Goal: Transaction & Acquisition: Purchase product/service

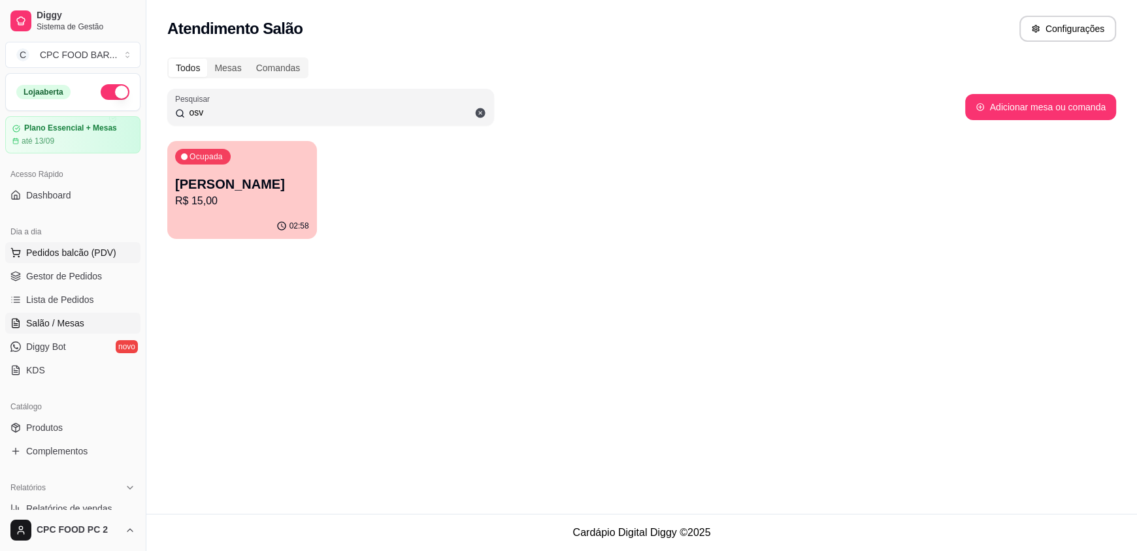
click at [25, 253] on button "Pedidos balcão (PDV)" at bounding box center [72, 252] width 135 height 21
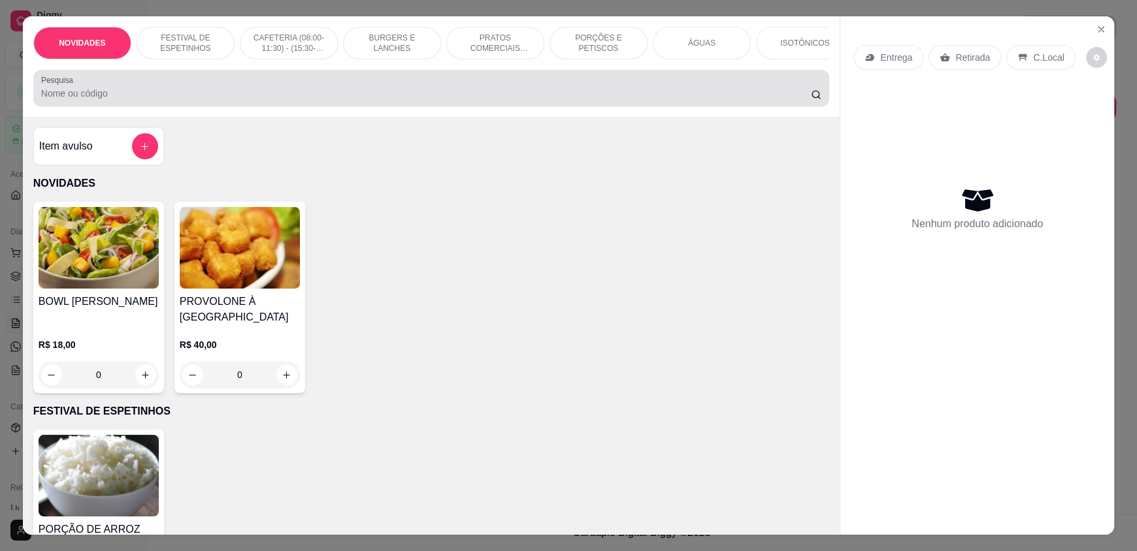
click at [289, 100] on input "Pesquisa" at bounding box center [426, 93] width 770 height 13
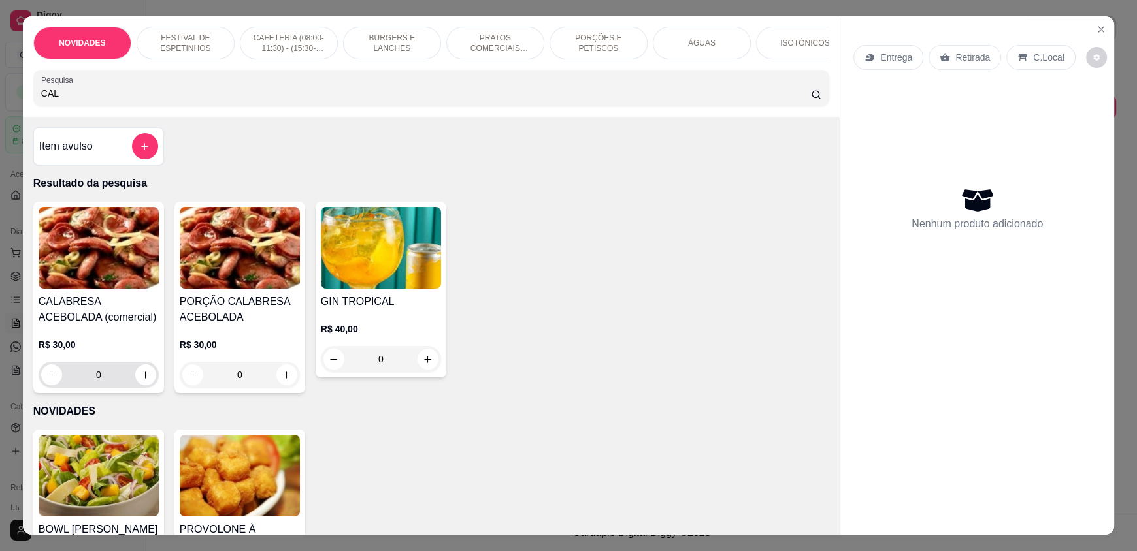
type input "CAL"
click at [143, 380] on icon "increase-product-quantity" at bounding box center [146, 375] width 10 height 10
type input "1"
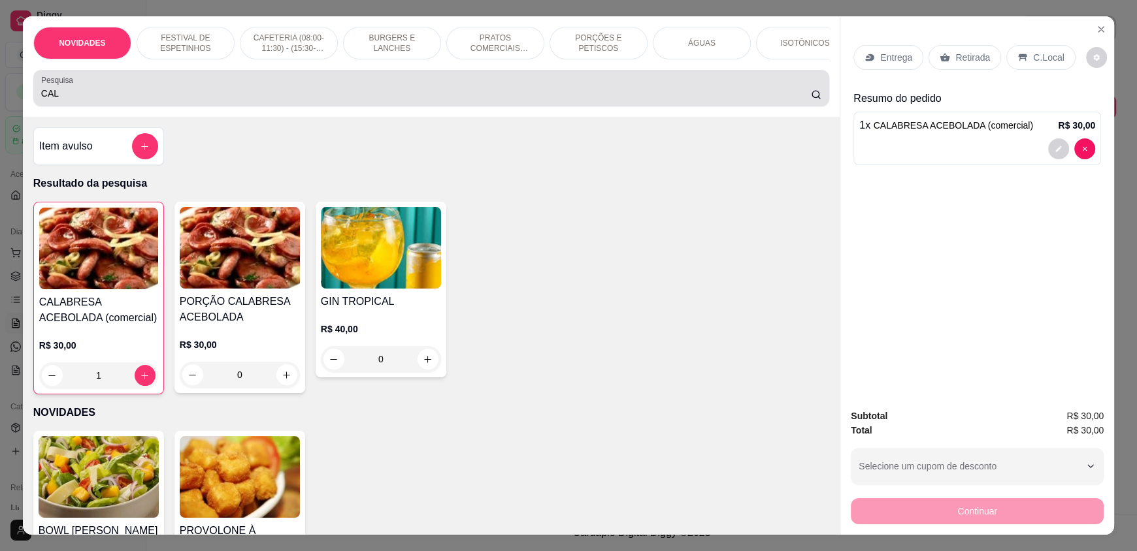
click at [238, 100] on input "CAL" at bounding box center [426, 93] width 770 height 13
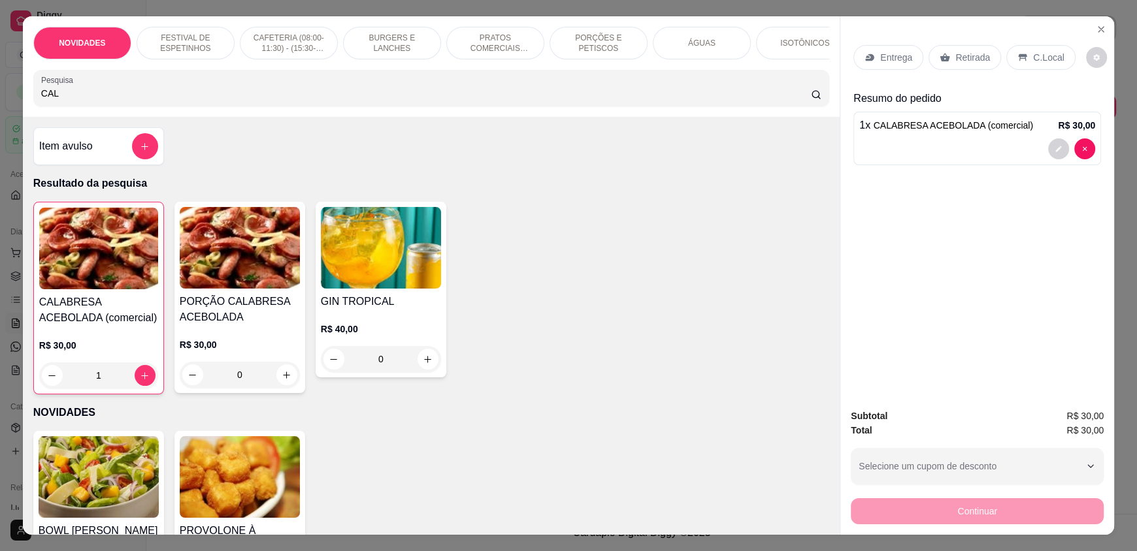
click at [238, 100] on input "CAL" at bounding box center [426, 93] width 770 height 13
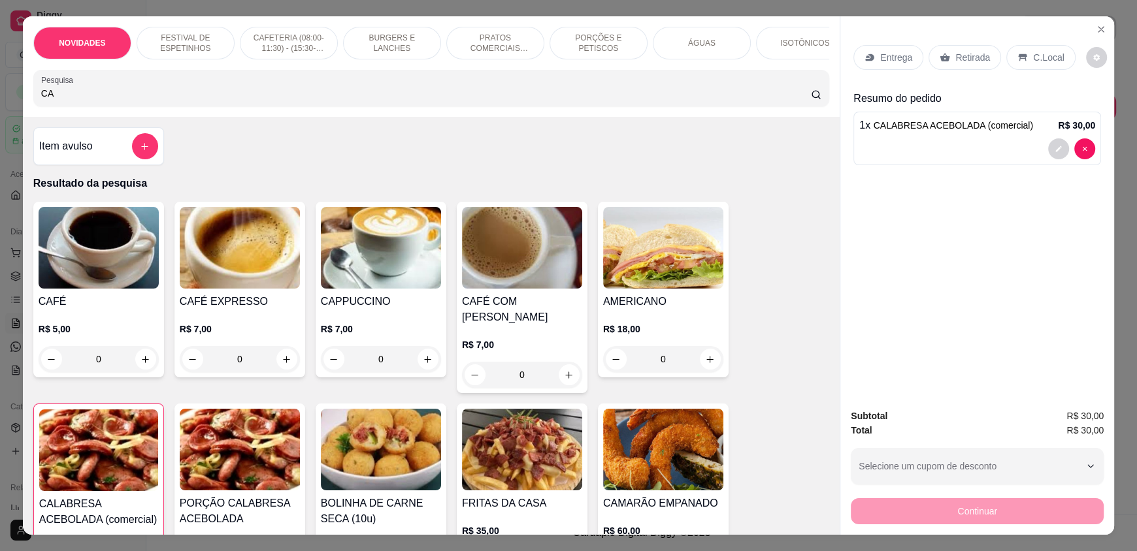
type input "C"
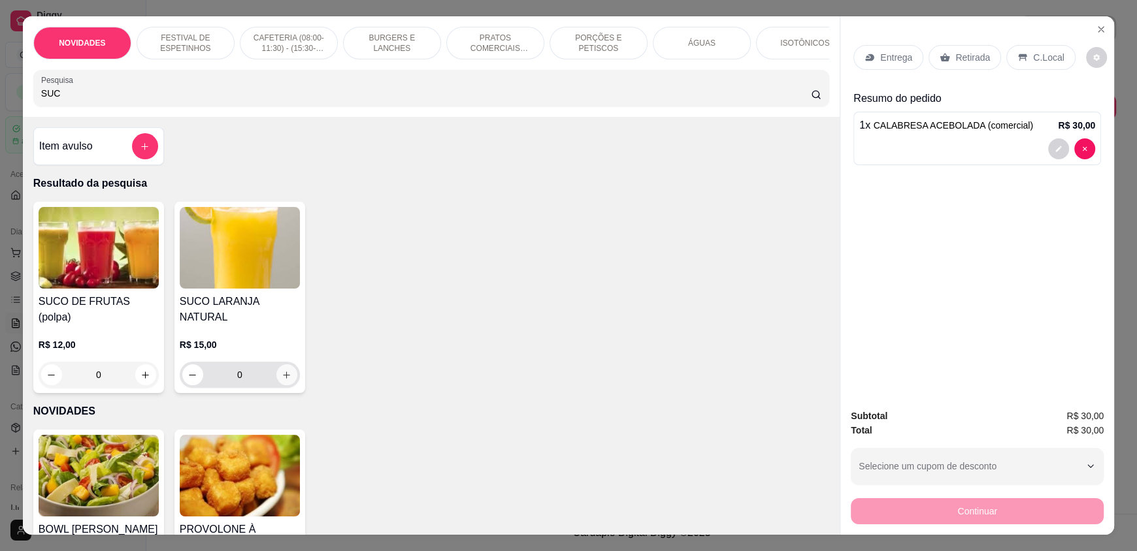
type input "SUC"
click at [282, 370] on icon "increase-product-quantity" at bounding box center [287, 375] width 10 height 10
type input "1"
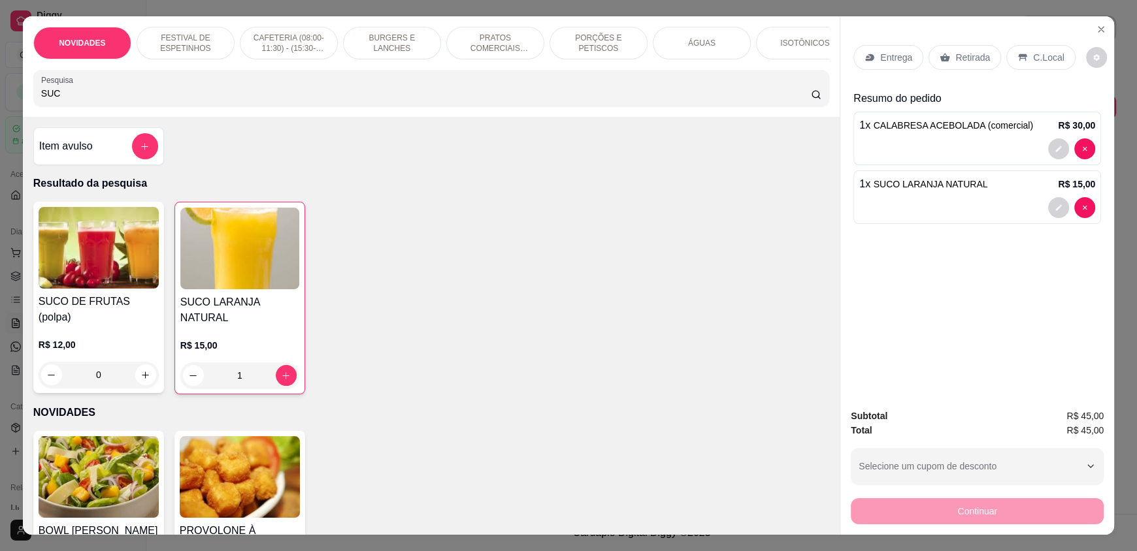
drag, startPoint x: 1033, startPoint y: 54, endPoint x: 1040, endPoint y: 51, distance: 7.6
click at [1037, 53] on p "C.Local" at bounding box center [1048, 57] width 31 height 13
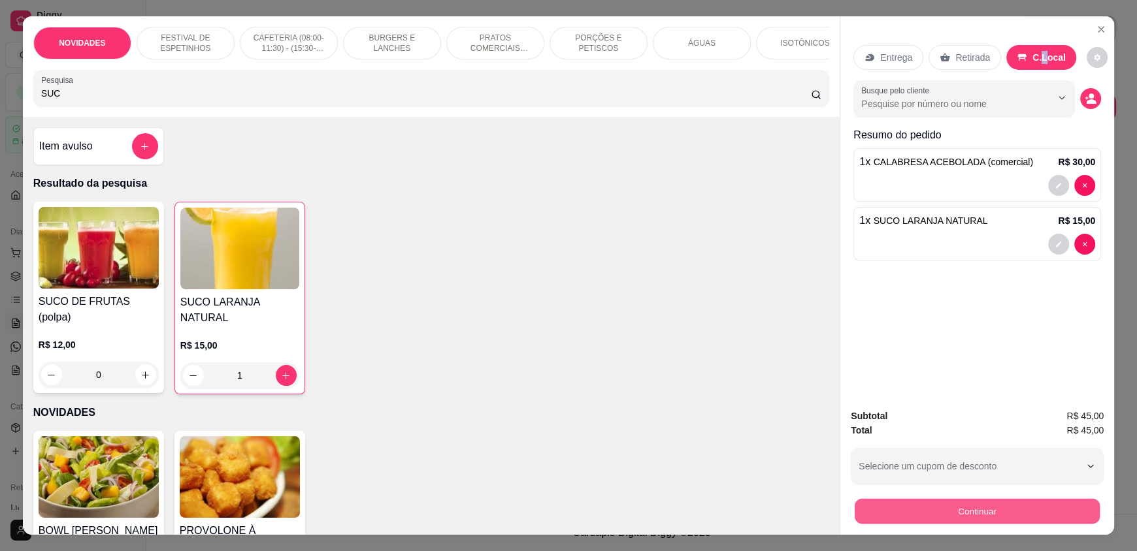
click at [943, 507] on button "Continuar" at bounding box center [976, 510] width 245 height 25
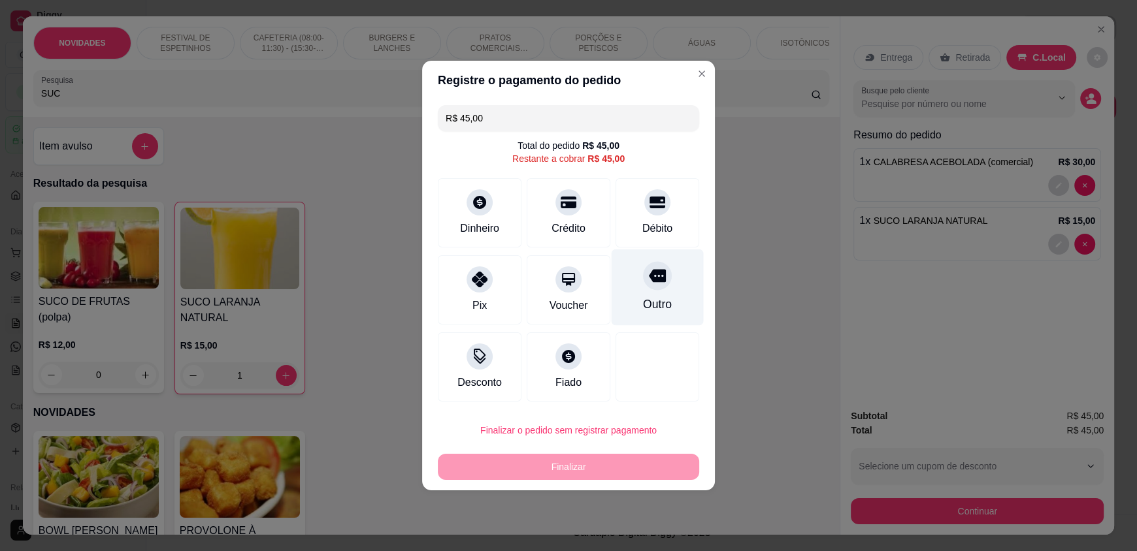
drag, startPoint x: 680, startPoint y: 222, endPoint x: 658, endPoint y: 232, distance: 23.7
click at [679, 222] on div "Débito" at bounding box center [657, 212] width 84 height 69
type input "R$ 0,00"
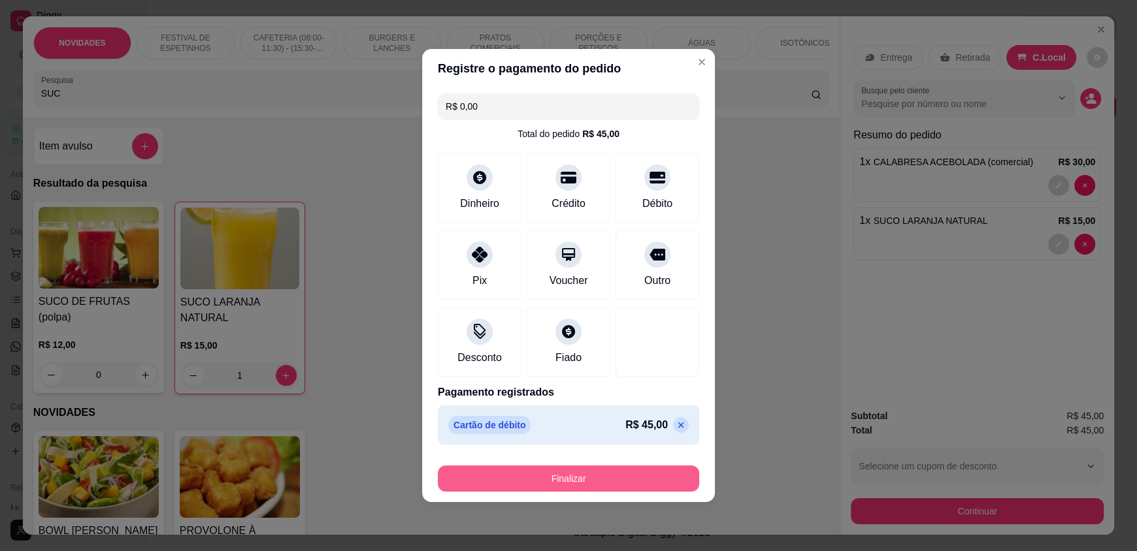
click at [545, 477] on button "Finalizar" at bounding box center [568, 479] width 261 height 26
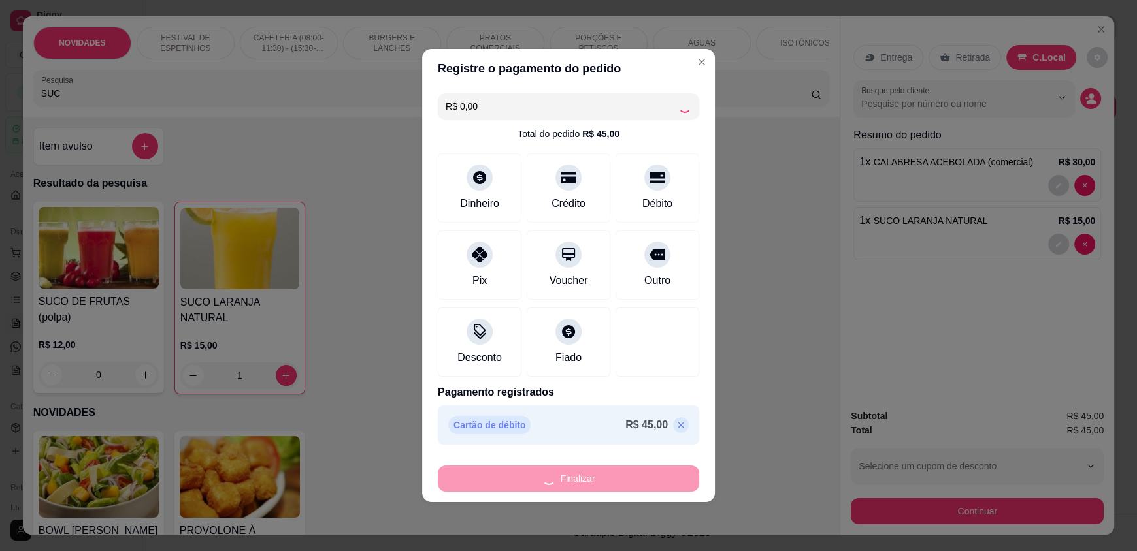
type input "0"
type input "-R$ 45,00"
